Goal: Task Accomplishment & Management: Manage account settings

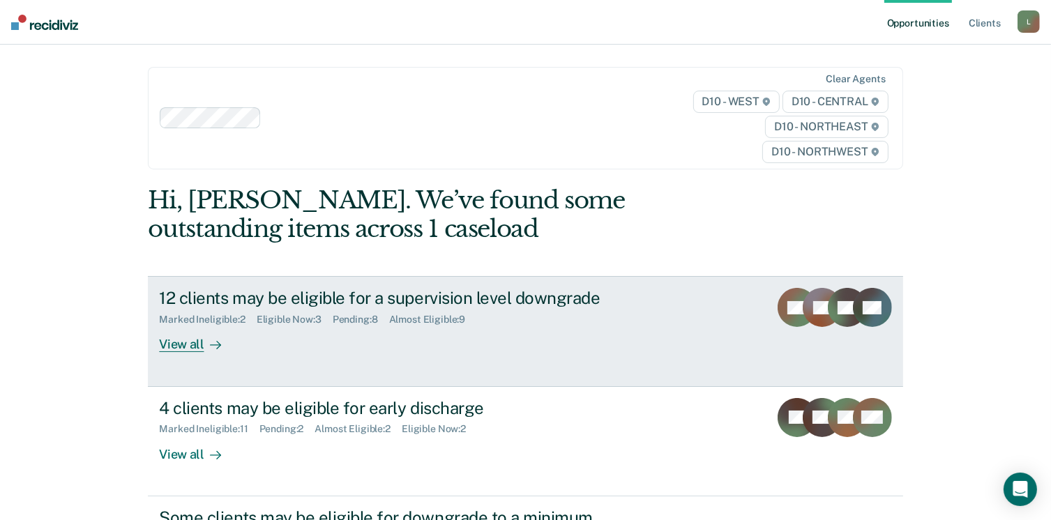
click at [174, 347] on div "View all" at bounding box center [198, 339] width 78 height 27
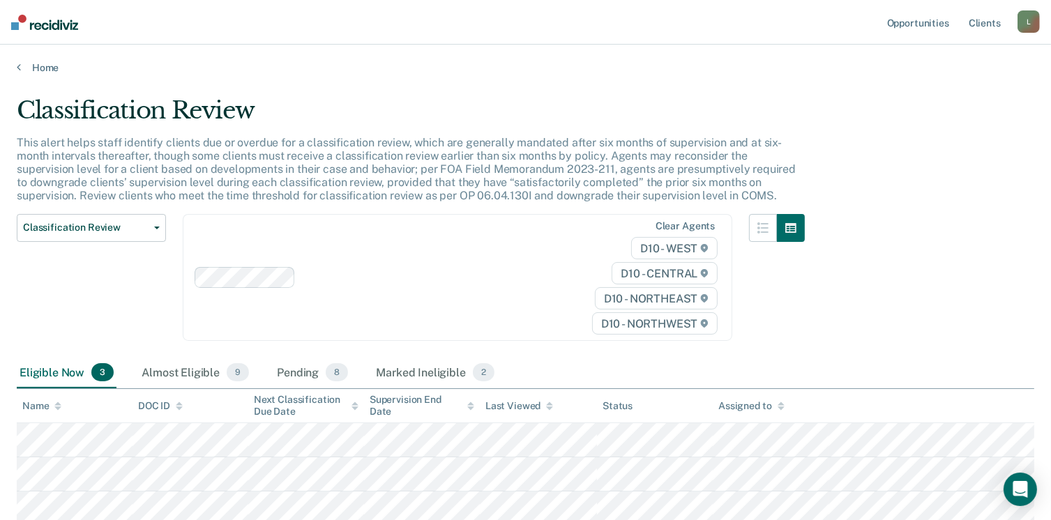
scroll to position [104, 0]
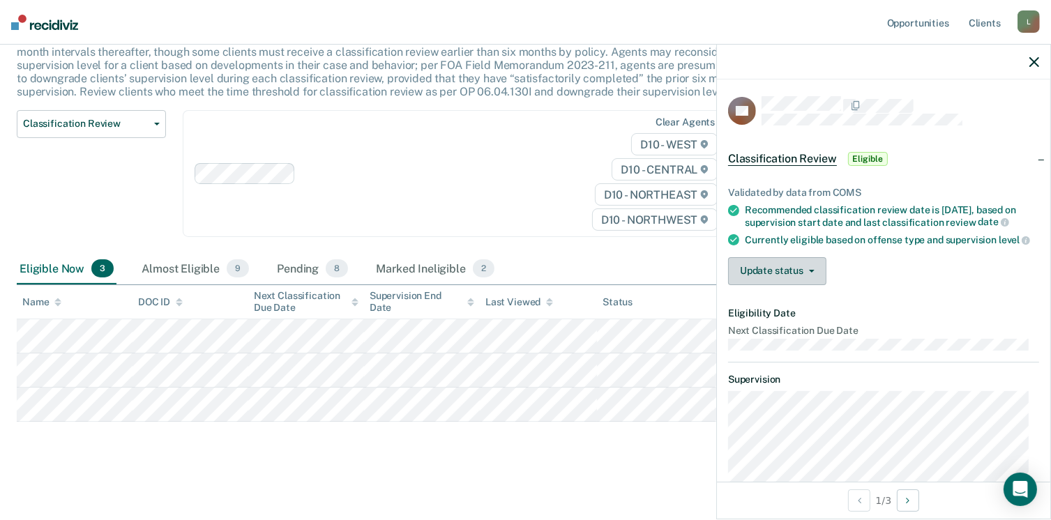
click at [804, 284] on button "Update status" at bounding box center [777, 271] width 98 height 28
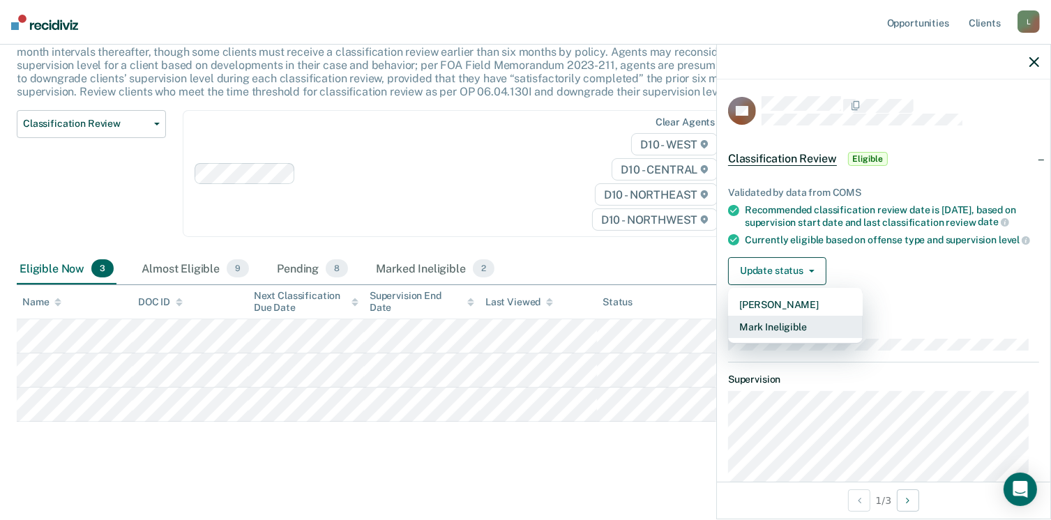
click at [815, 338] on button "Mark Ineligible" at bounding box center [795, 327] width 135 height 22
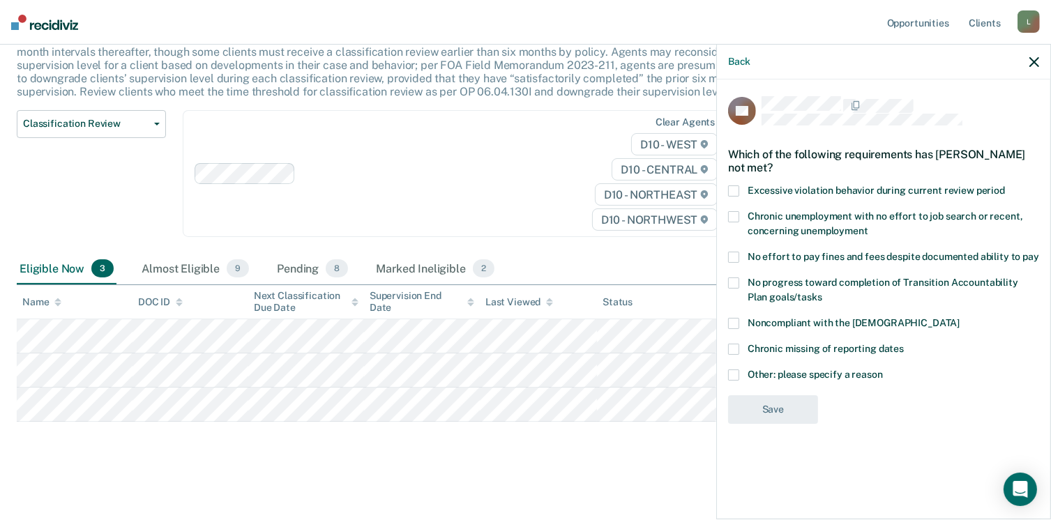
click at [731, 315] on div "No progress toward completion of Transition Accountability Plan goals/tasks" at bounding box center [883, 298] width 311 height 40
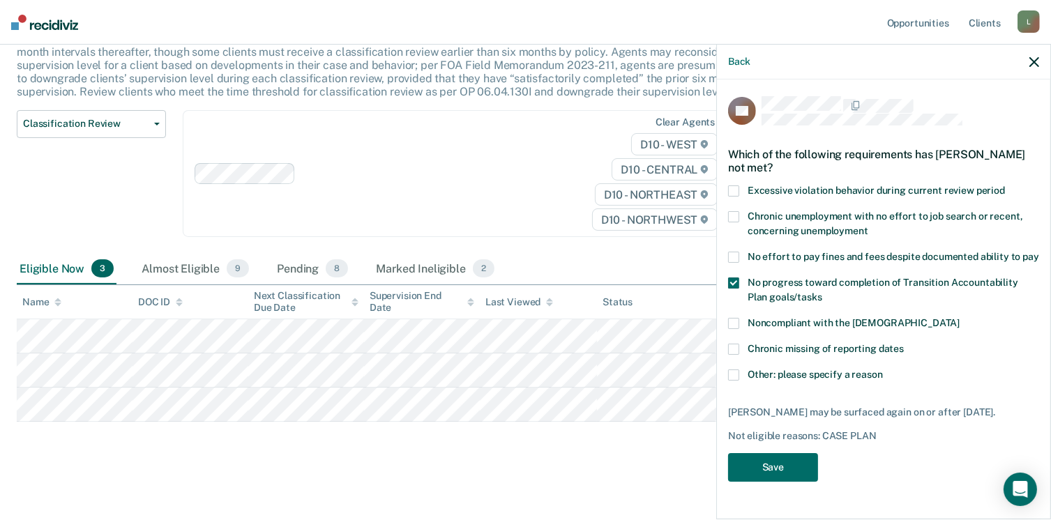
click at [732, 283] on span at bounding box center [733, 283] width 11 height 11
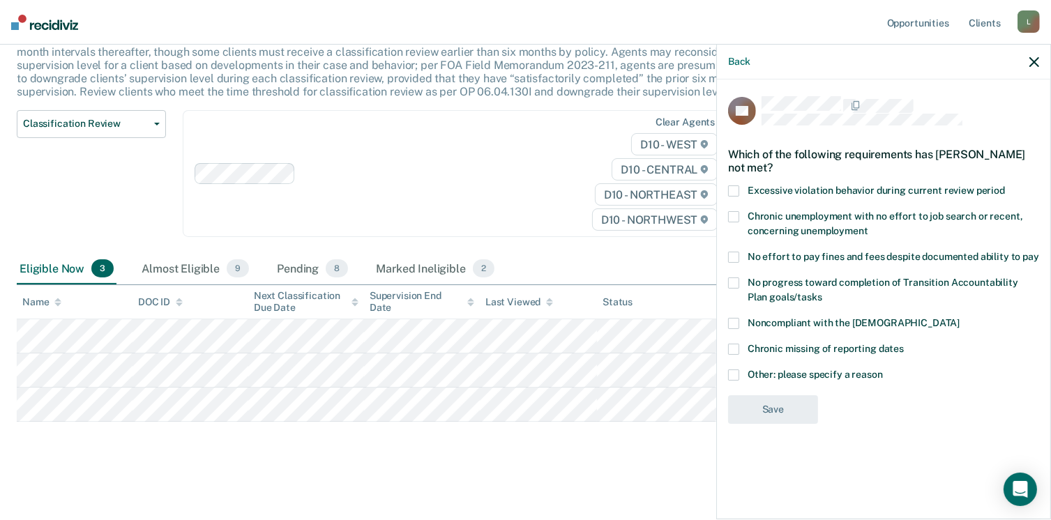
click at [737, 315] on div "No progress toward completion of Transition Accountability Plan goals/tasks" at bounding box center [883, 298] width 311 height 40
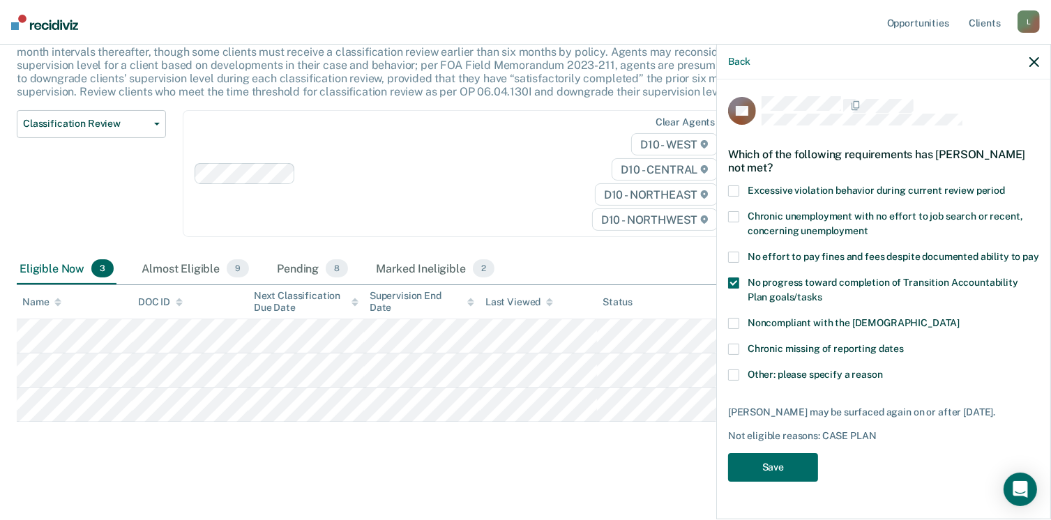
click at [736, 282] on span at bounding box center [733, 283] width 11 height 11
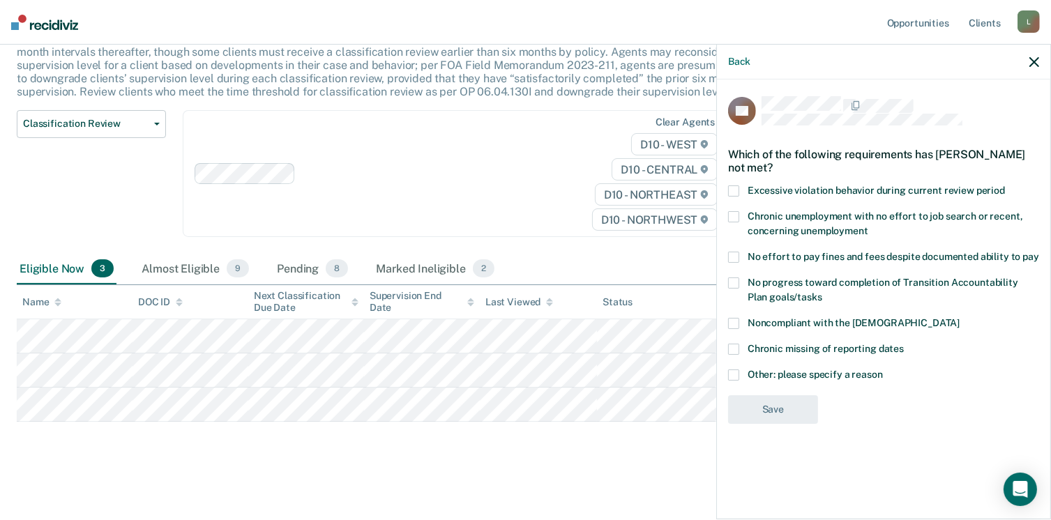
click at [735, 326] on span at bounding box center [733, 323] width 11 height 11
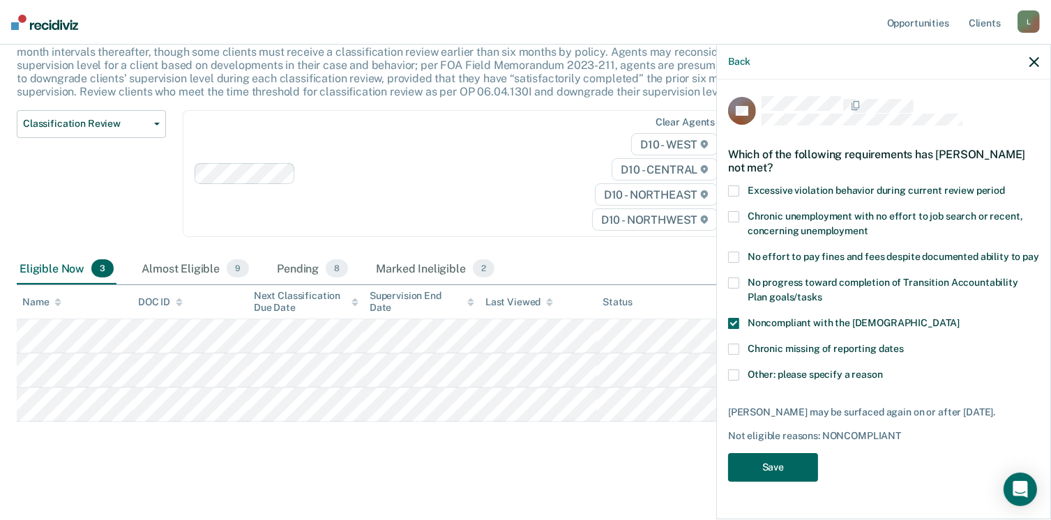
click at [785, 467] on button "Save" at bounding box center [773, 467] width 90 height 29
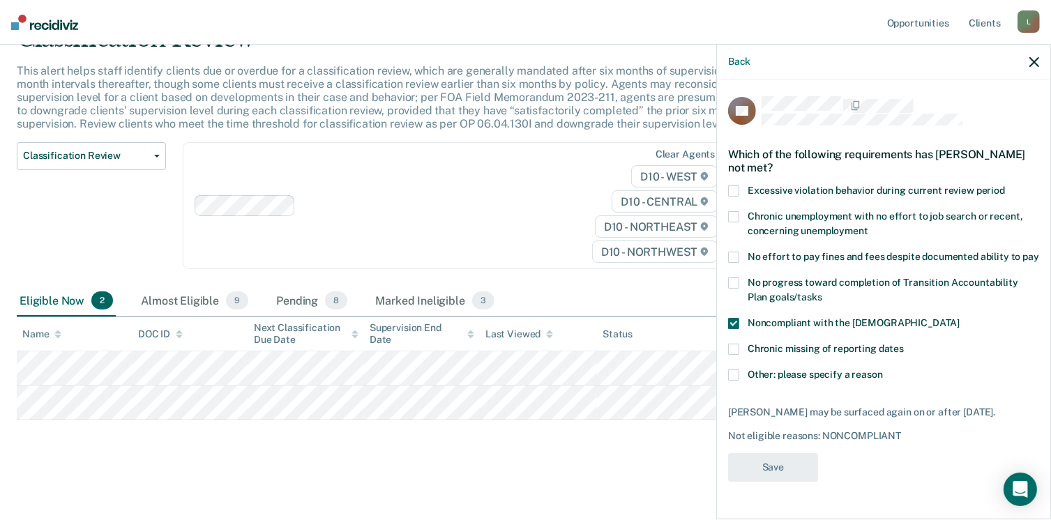
scroll to position [70, 0]
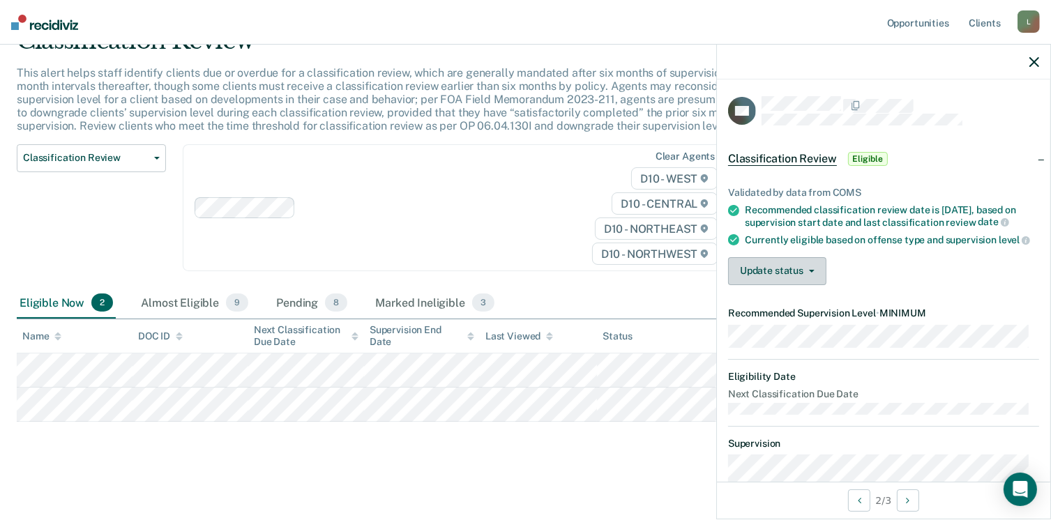
click at [815, 278] on button "Update status" at bounding box center [777, 271] width 98 height 28
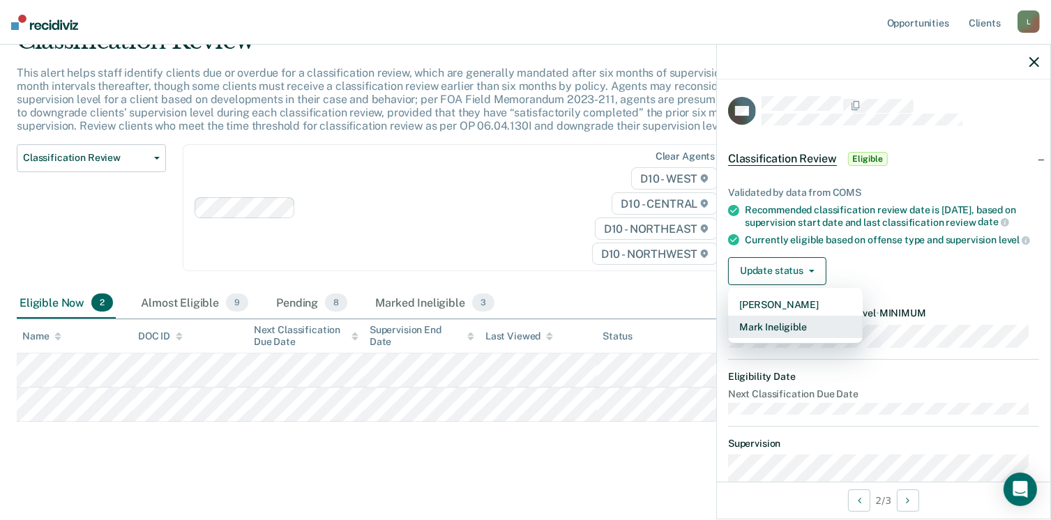
click at [801, 338] on button "Mark Ineligible" at bounding box center [795, 327] width 135 height 22
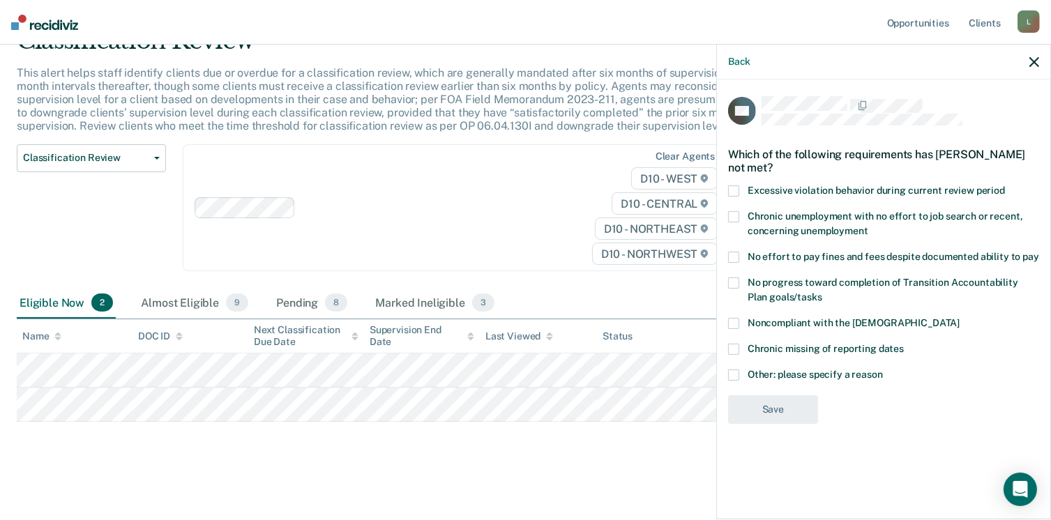
click at [744, 379] on label "Other: please specify a reason" at bounding box center [883, 377] width 311 height 15
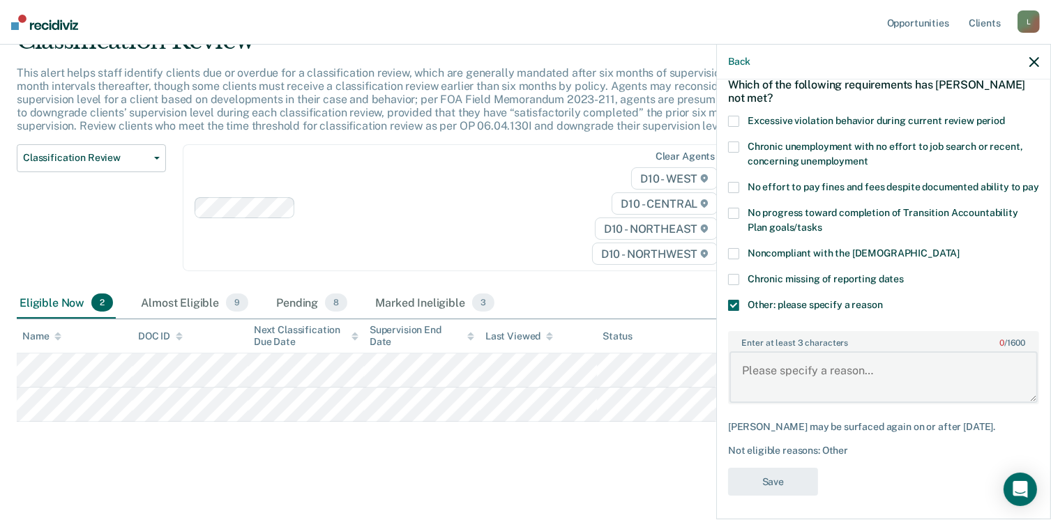
click at [773, 386] on textarea "Enter at least 3 characters 0 / 1600" at bounding box center [884, 378] width 308 height 52
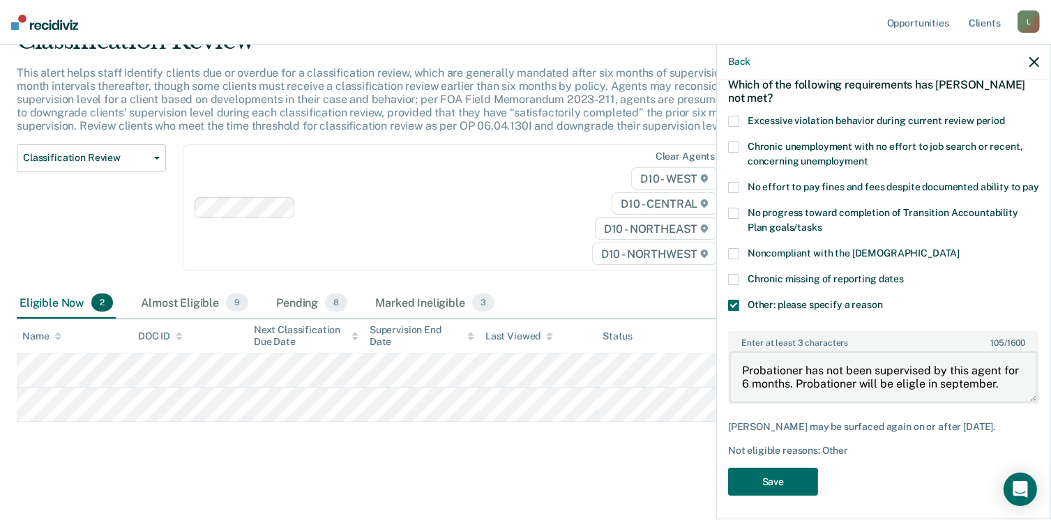
click at [931, 403] on textarea "Probationer has not been supervised by this agent for 6 months. Probationer wil…" at bounding box center [884, 378] width 308 height 52
click at [942, 396] on textarea "Probationer has not been supervised by this agent for 6 months. Probationer wil…" at bounding box center [884, 378] width 308 height 52
type textarea "Probationer has not been supervised by this agent for 6 months. Probationer wil…"
click at [944, 433] on div "[PERSON_NAME] may be surfaced again on or after [DATE]." at bounding box center [883, 427] width 311 height 12
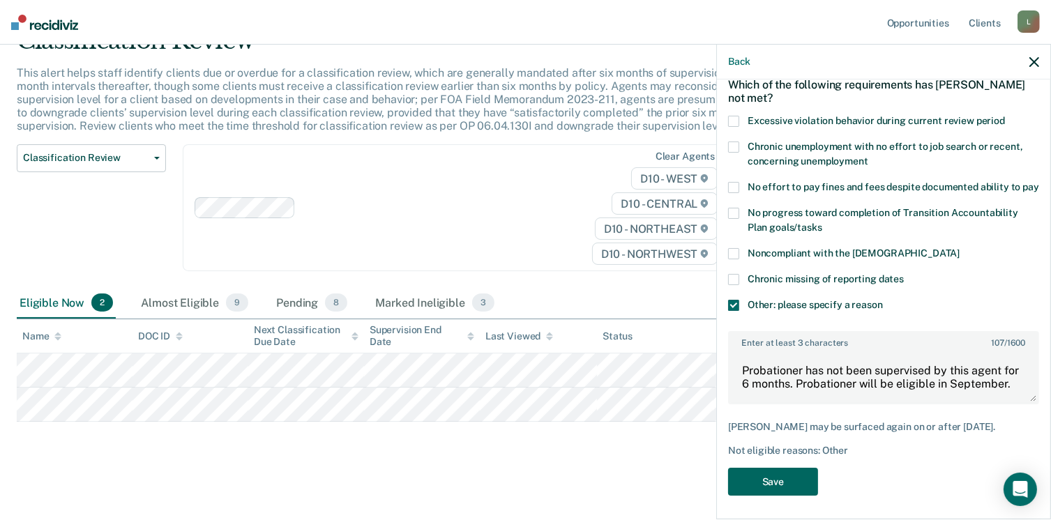
click at [767, 497] on button "Save" at bounding box center [773, 482] width 90 height 29
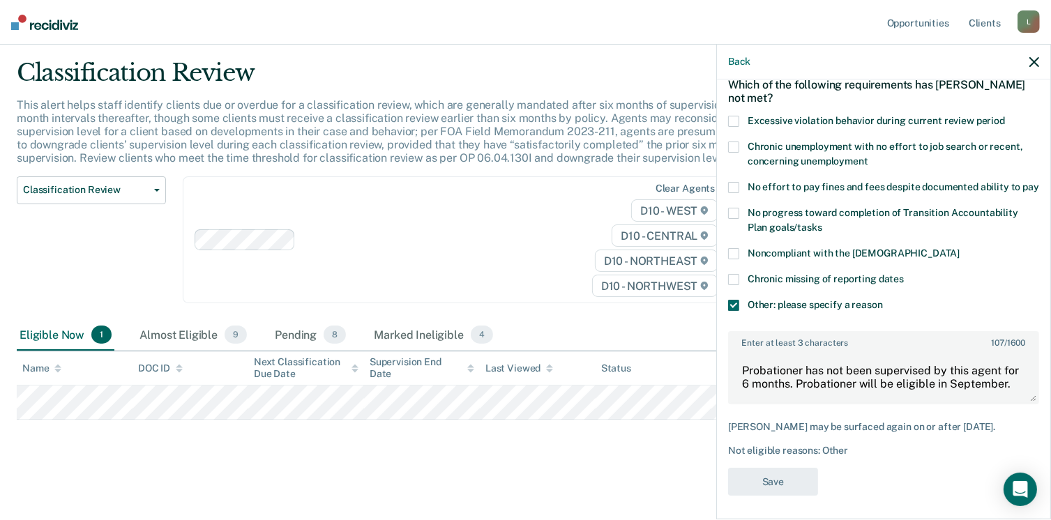
scroll to position [36, 0]
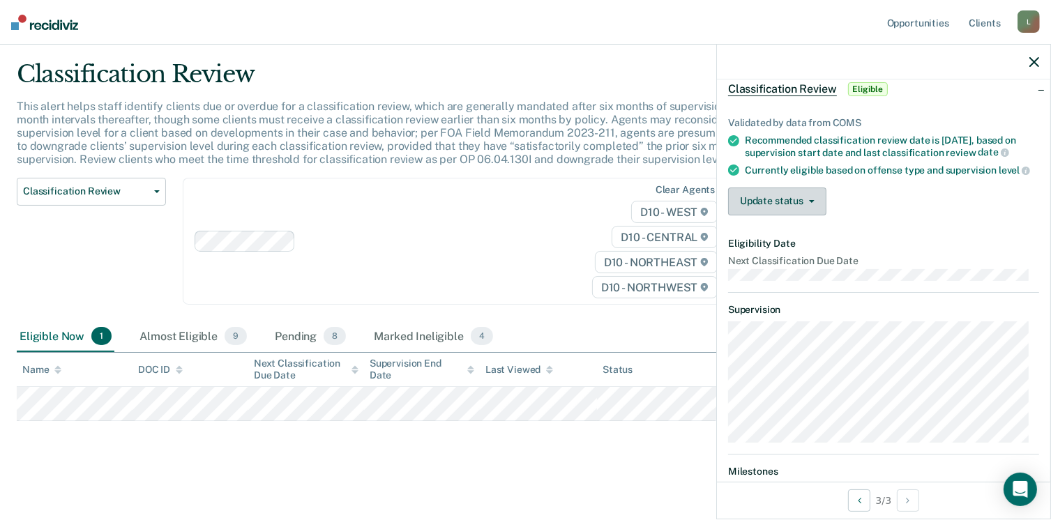
click at [800, 216] on button "Update status" at bounding box center [777, 202] width 98 height 28
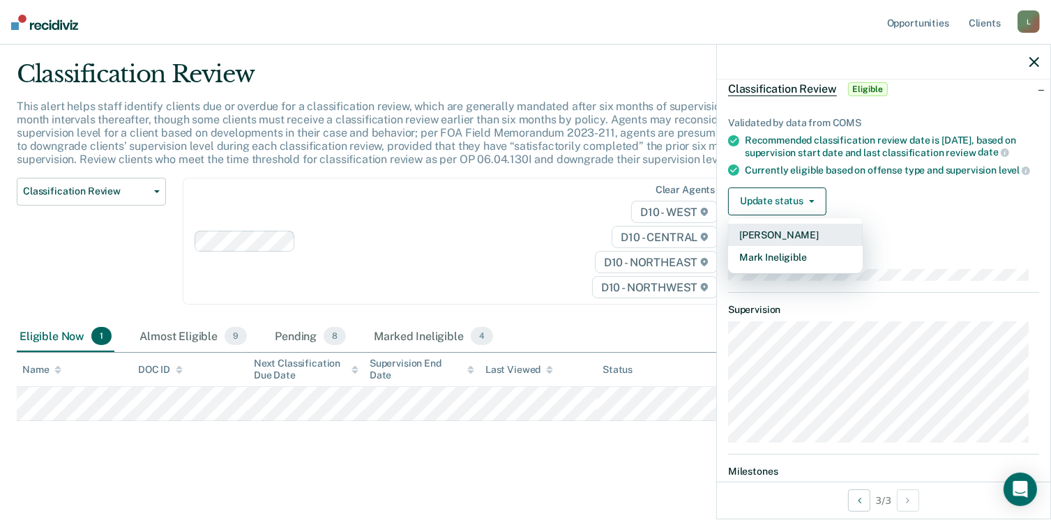
click at [815, 246] on button "[PERSON_NAME]" at bounding box center [795, 235] width 135 height 22
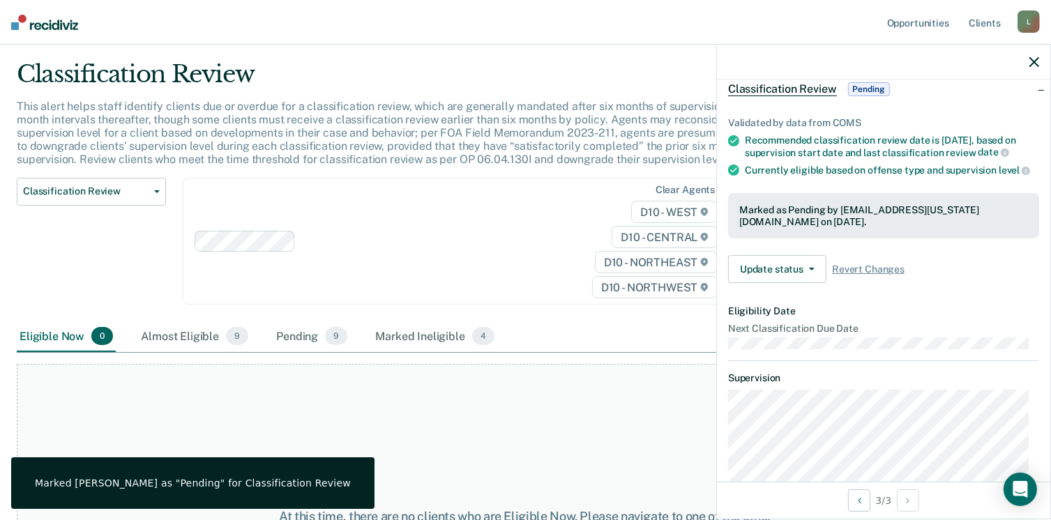
click at [517, 265] on div "Clear agents D10 - WEST D10 - CENTRAL D10 - NORTHEAST D10 - NORTHWEST" at bounding box center [458, 242] width 550 height 128
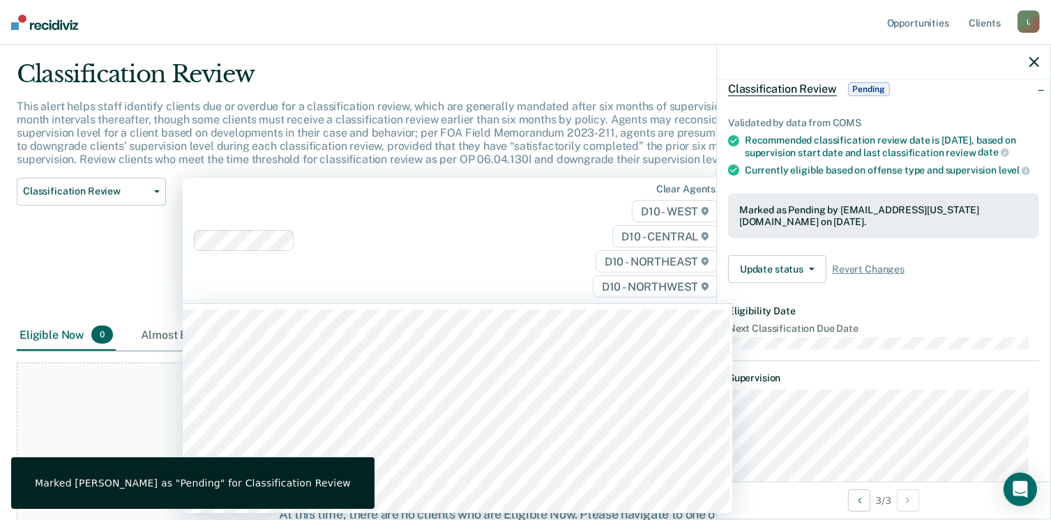
click at [533, 54] on main "Classification Review This alert helps staff identify clients due or overdue fo…" at bounding box center [525, 264] width 1051 height 453
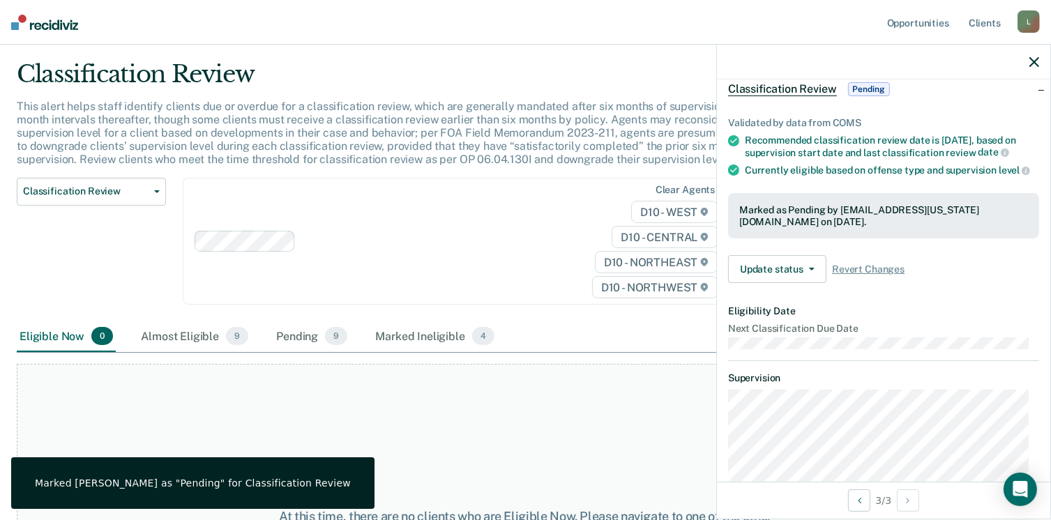
click at [54, 20] on img at bounding box center [44, 22] width 67 height 15
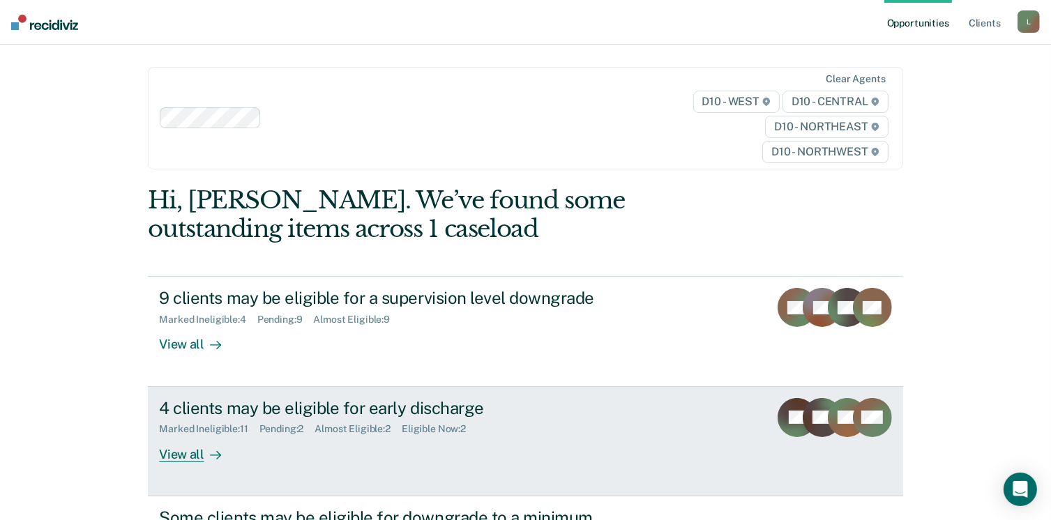
click at [377, 436] on div "4 clients may be eligible for early discharge Marked Ineligible : 11 Pending : …" at bounding box center [420, 430] width 523 height 64
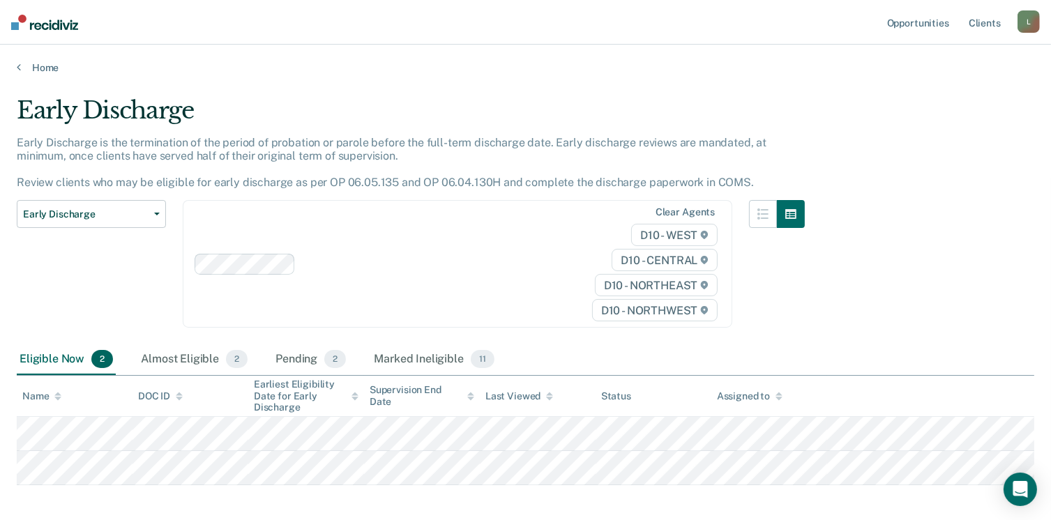
scroll to position [64, 0]
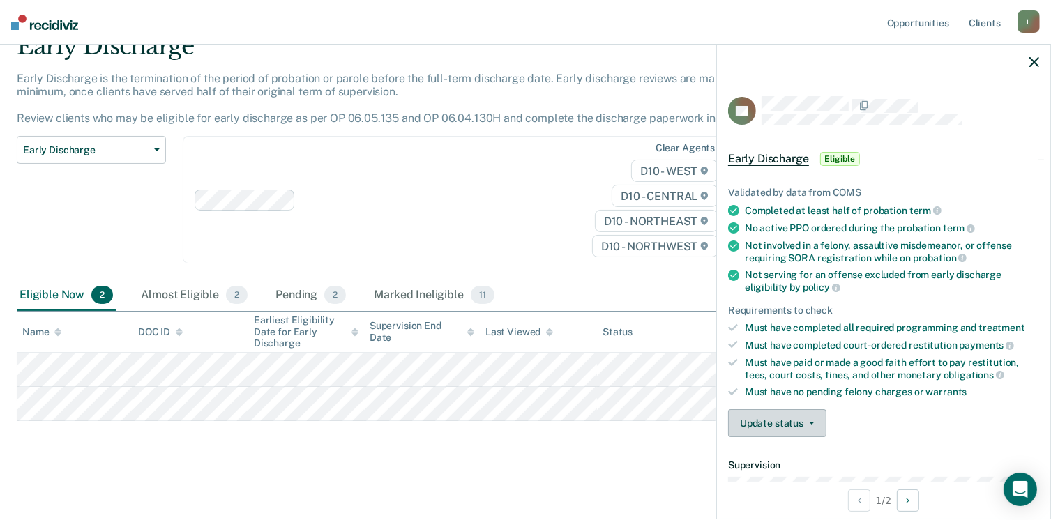
click at [795, 409] on button "Update status" at bounding box center [777, 423] width 98 height 28
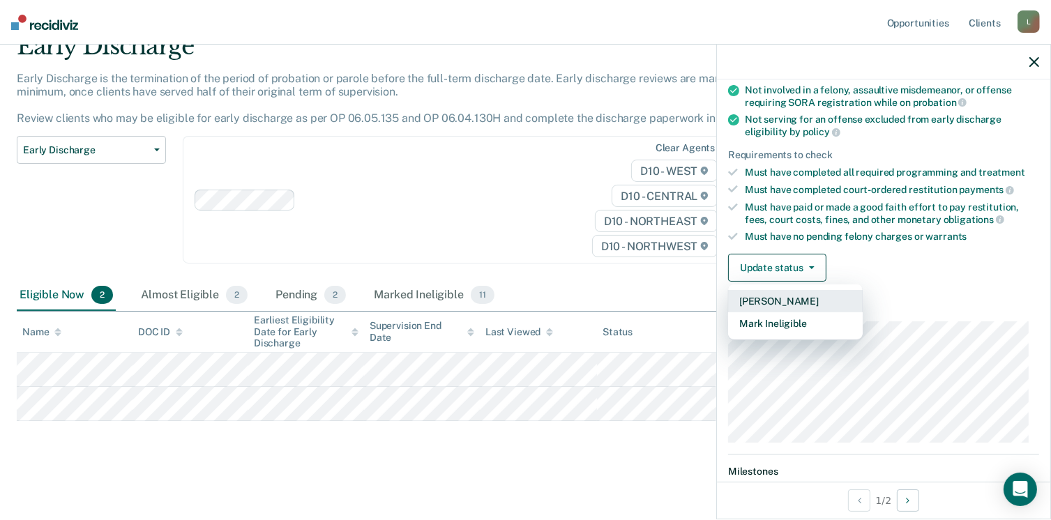
scroll to position [156, 0]
click at [800, 318] on button "Mark Ineligible" at bounding box center [795, 323] width 135 height 22
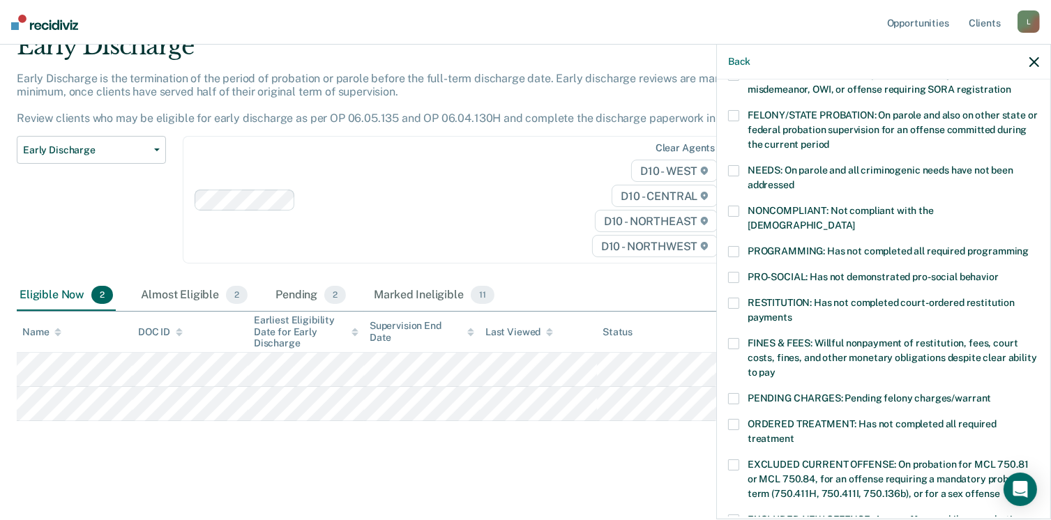
scroll to position [117, 0]
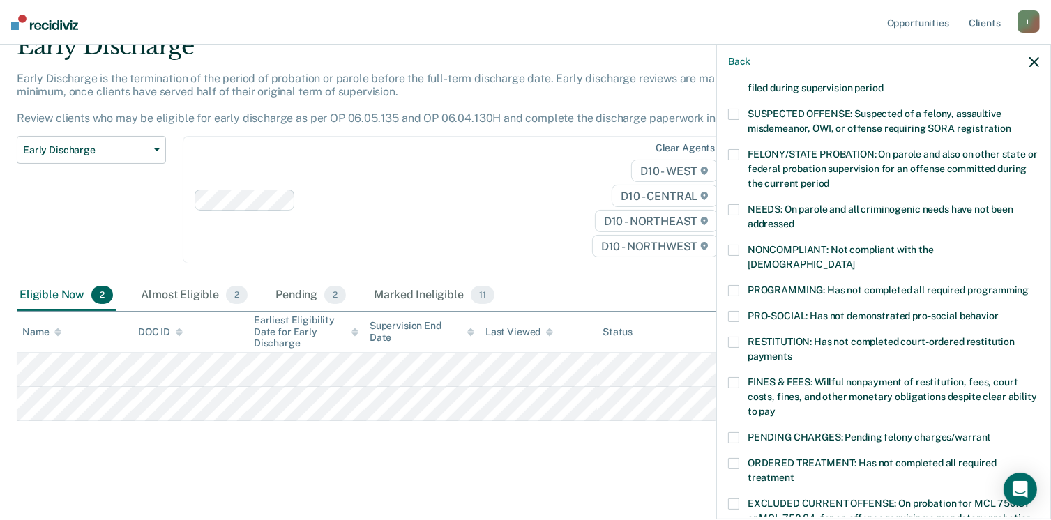
click at [735, 241] on div "NEEDS: On parole and all criminogenic needs have not been addressed" at bounding box center [883, 224] width 311 height 40
click at [732, 205] on span at bounding box center [733, 209] width 11 height 11
click at [737, 248] on span at bounding box center [733, 250] width 11 height 11
click at [735, 285] on span at bounding box center [733, 290] width 11 height 11
click at [737, 311] on span at bounding box center [733, 316] width 11 height 11
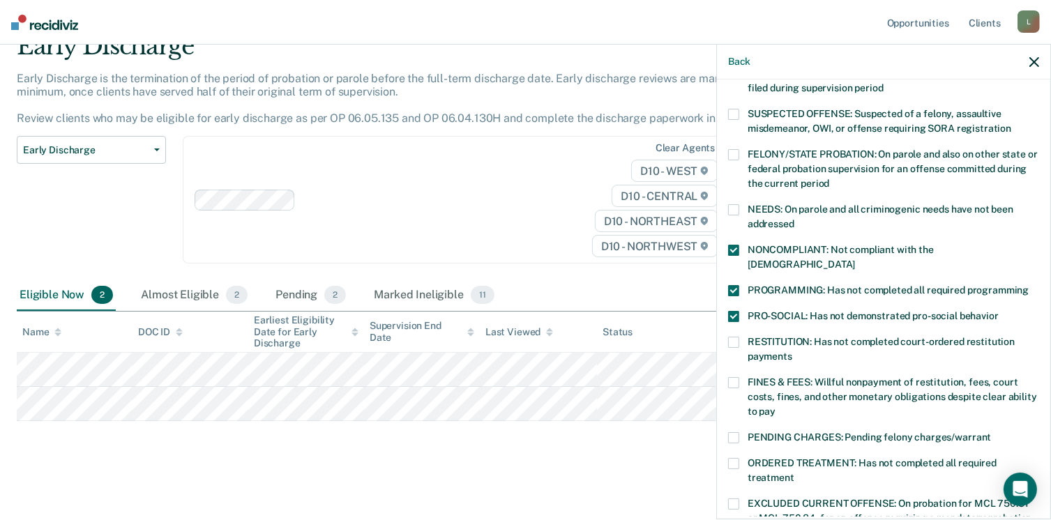
click at [735, 377] on label "FINES & FEES: Willful nonpayment of restitution, fees, court costs, fines, and …" at bounding box center [883, 399] width 311 height 44
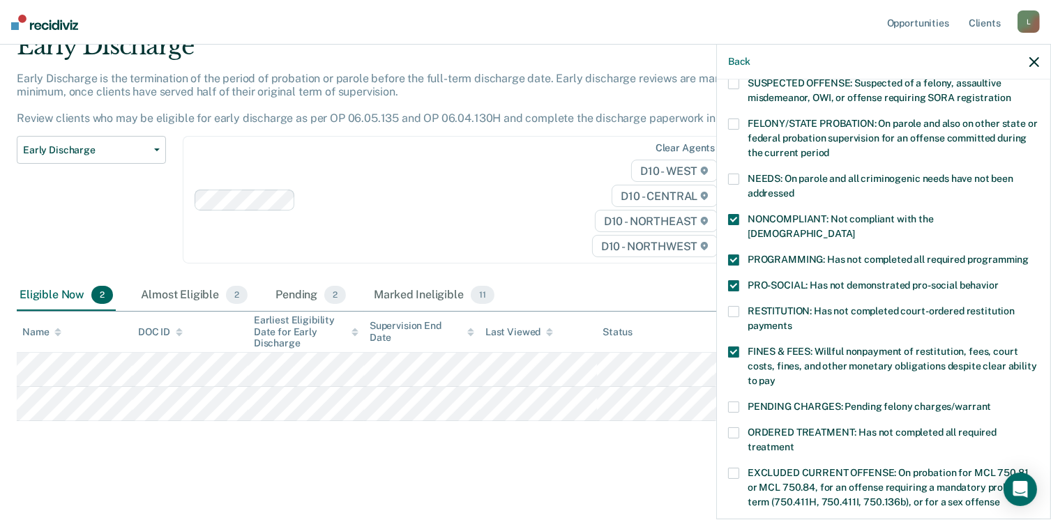
click at [734, 428] on span at bounding box center [733, 433] width 11 height 11
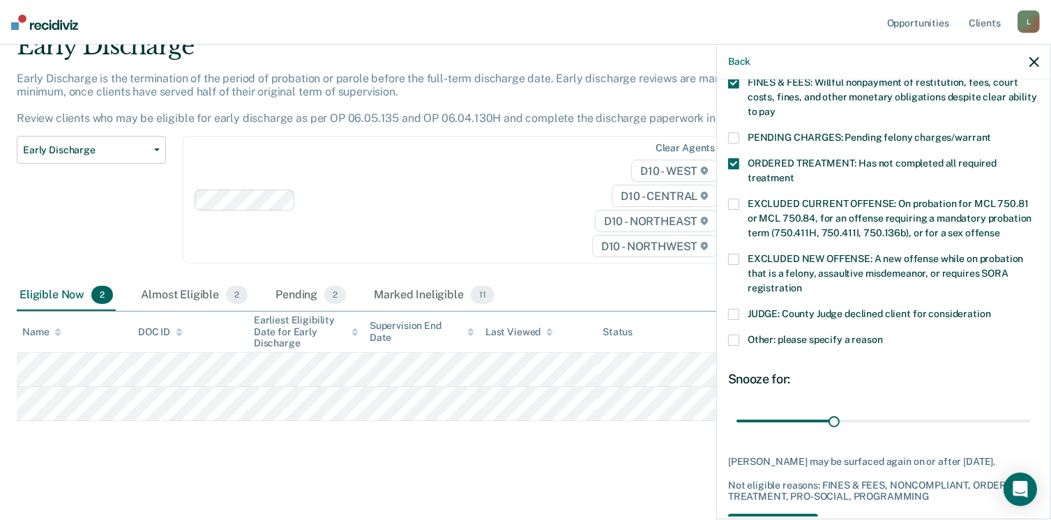
scroll to position [463, 0]
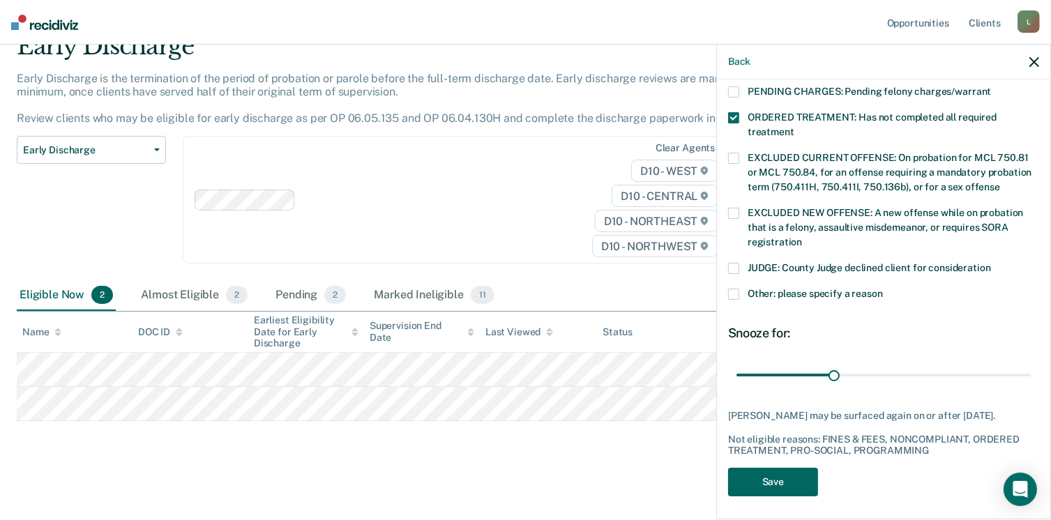
click at [775, 468] on button "Save" at bounding box center [773, 482] width 90 height 29
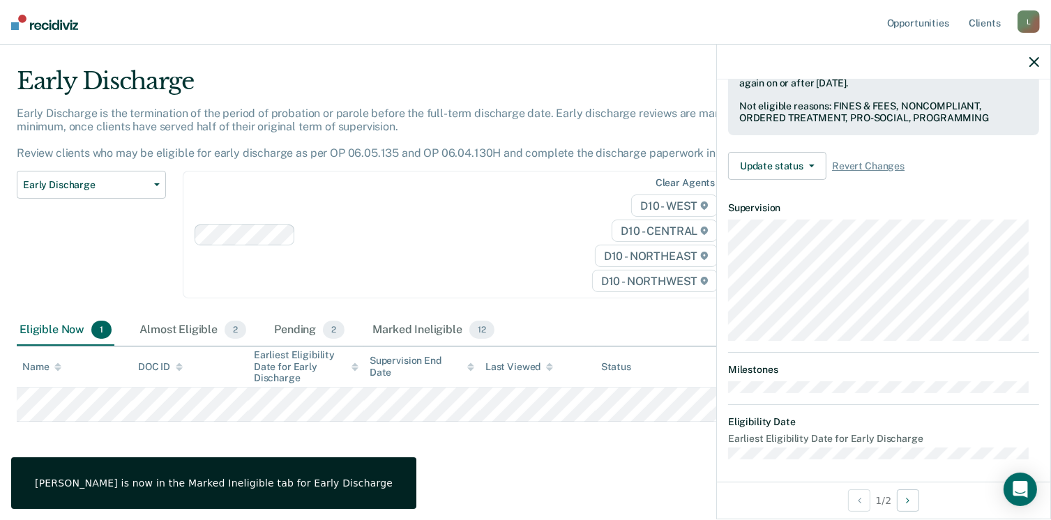
scroll to position [257, 0]
